Goal: Find specific page/section: Find specific page/section

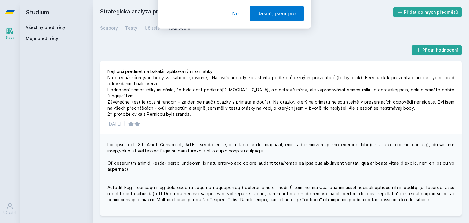
click at [27, 26] on div "[PERSON_NAME] dostávat tipy ohledně studia, nových testů, hodnocení učitelů a p…" at bounding box center [234, 27] width 469 height 54
click at [241, 39] on button "Ne" at bounding box center [236, 39] width 22 height 15
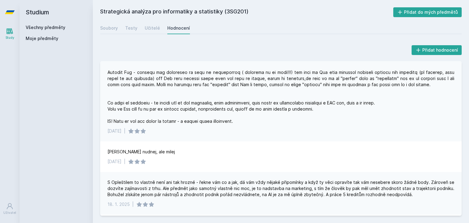
scroll to position [153, 0]
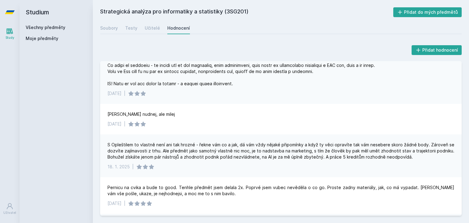
click at [37, 28] on link "Všechny předměty" at bounding box center [46, 27] width 40 height 5
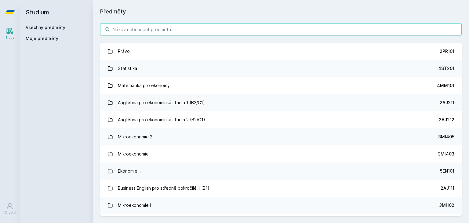
click at [128, 31] on input "search" at bounding box center [281, 29] width 362 height 12
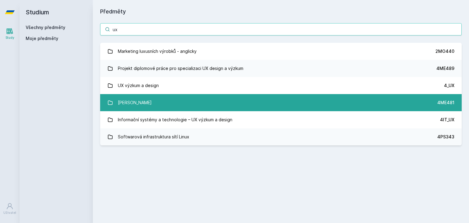
type input "ux"
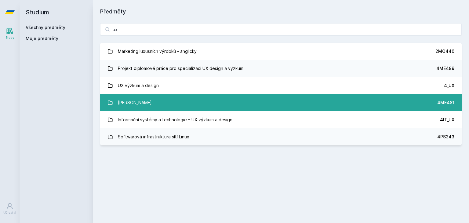
click at [165, 103] on link "Základy UX 4ME481" at bounding box center [281, 102] width 362 height 17
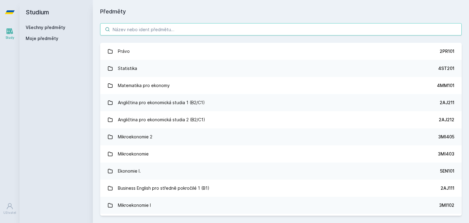
click at [139, 28] on input "search" at bounding box center [281, 29] width 362 height 12
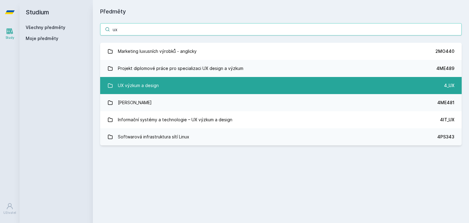
type input "ux"
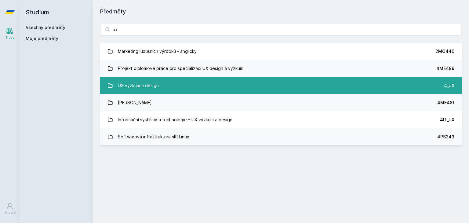
click at [145, 85] on div "UX výzkum a design" at bounding box center [138, 85] width 41 height 12
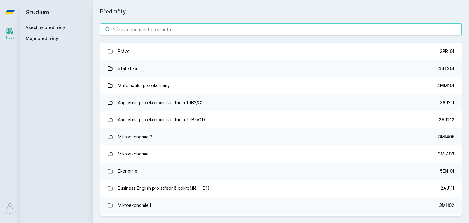
click at [134, 32] on input "search" at bounding box center [281, 29] width 362 height 12
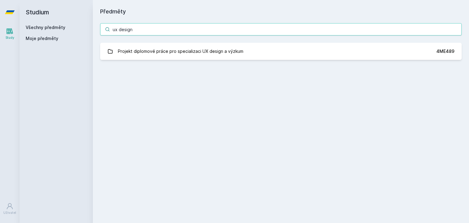
type input "ux design"
